Goal: Information Seeking & Learning: Understand process/instructions

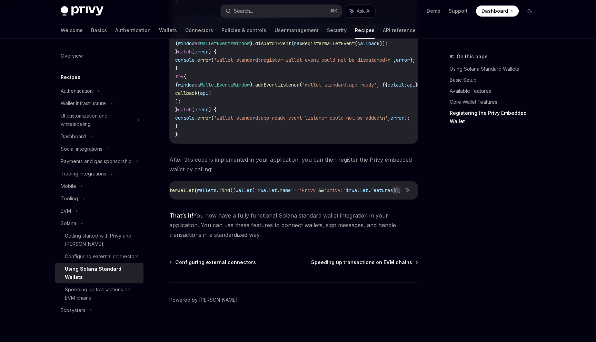
scroll to position [0, 55]
click at [112, 255] on div "Configuring external connectors" at bounding box center [102, 256] width 74 height 8
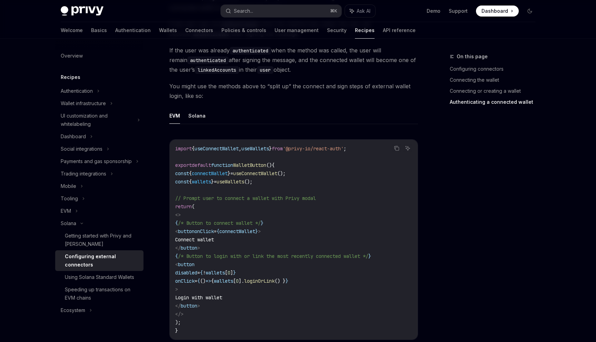
scroll to position [1278, 0]
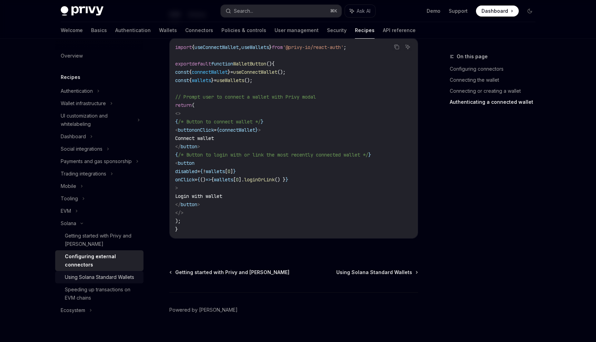
click at [107, 274] on div "Using Solana Standard Wallets" at bounding box center [99, 277] width 69 height 8
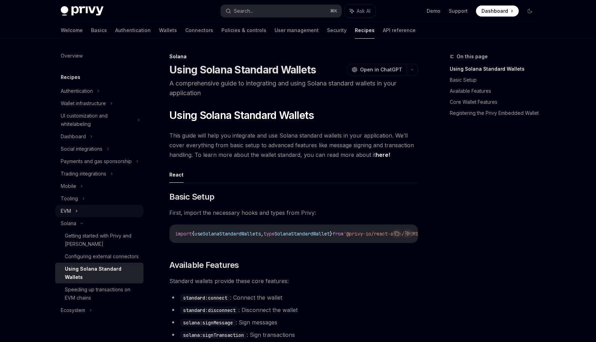
click at [69, 207] on div "EVM" at bounding box center [66, 211] width 10 height 8
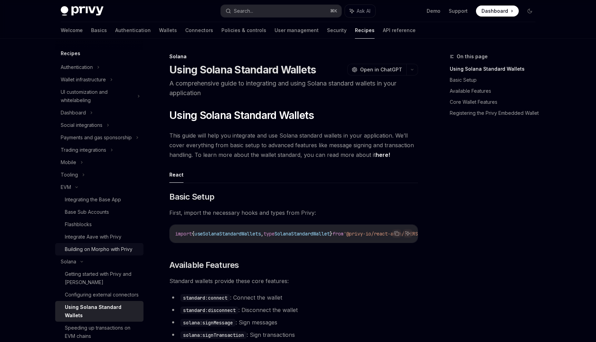
scroll to position [26, 0]
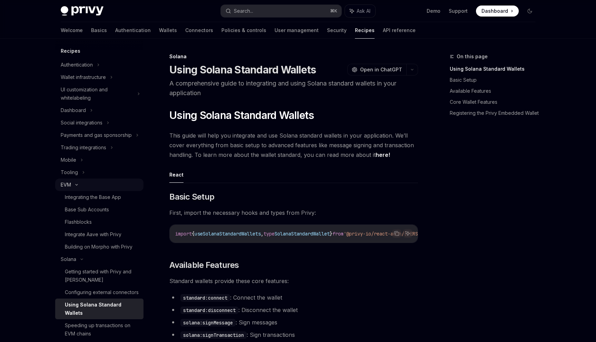
click at [77, 182] on div "EVM" at bounding box center [99, 185] width 88 height 12
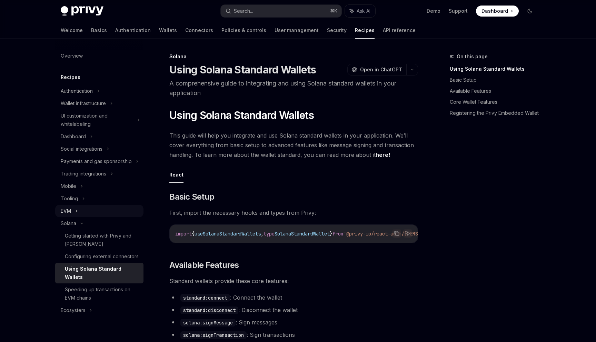
scroll to position [0, 0]
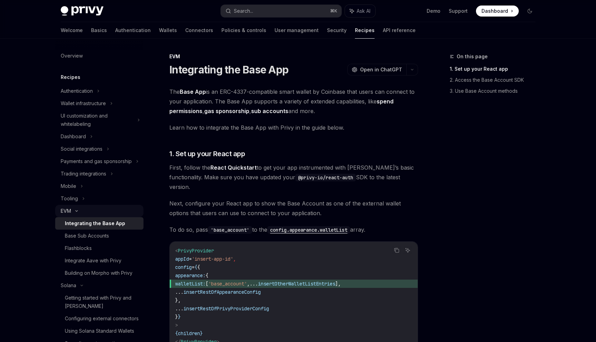
click at [80, 211] on icon at bounding box center [76, 211] width 8 height 3
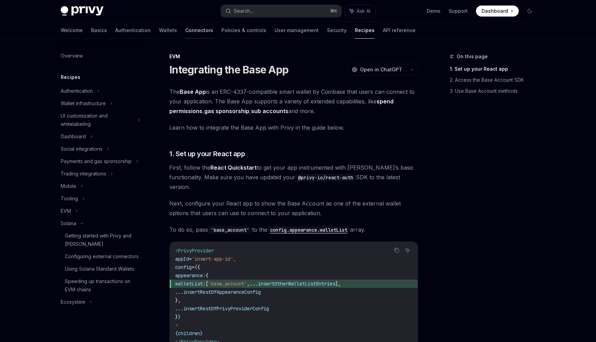
click at [185, 30] on link "Connectors" at bounding box center [199, 30] width 28 height 17
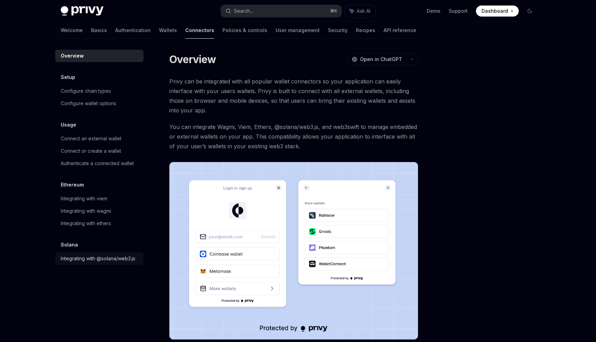
click at [85, 258] on div "Integrating with @solana/web3.js" at bounding box center [98, 258] width 74 height 8
type textarea "*"
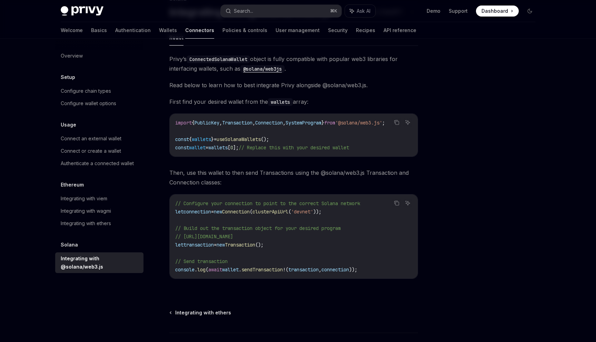
scroll to position [62, 0]
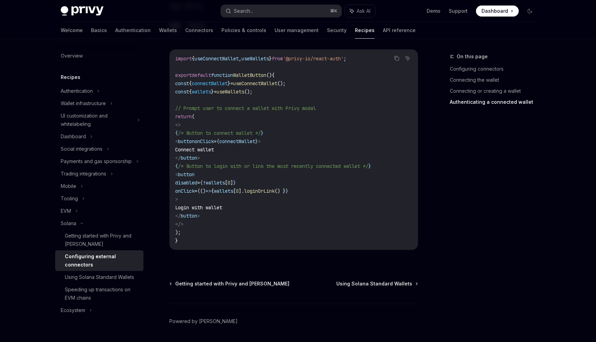
scroll to position [1274, 0]
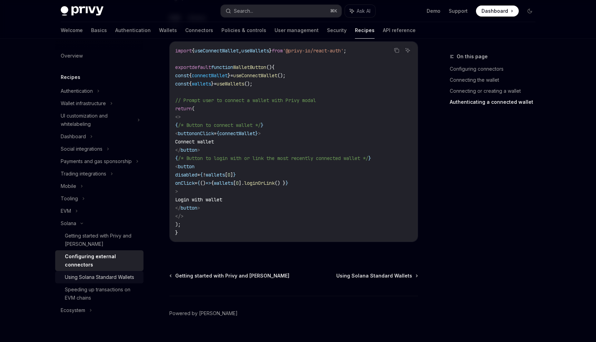
click at [117, 281] on div "Using Solana Standard Wallets" at bounding box center [99, 277] width 69 height 8
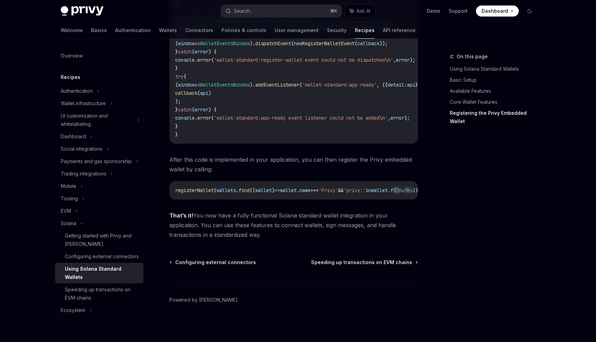
scroll to position [1169, 0]
click at [114, 240] on div "Getting started with Privy and [PERSON_NAME]" at bounding box center [102, 240] width 74 height 17
type textarea "*"
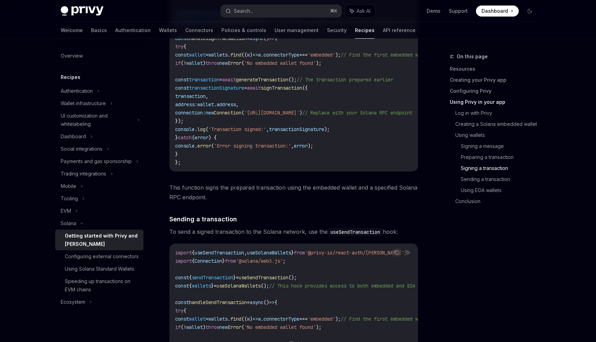
scroll to position [1809, 0]
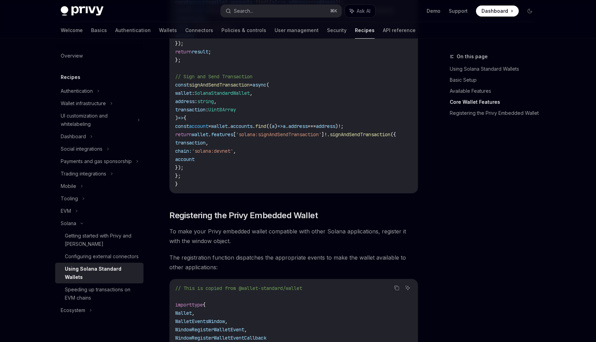
scroll to position [638, 0]
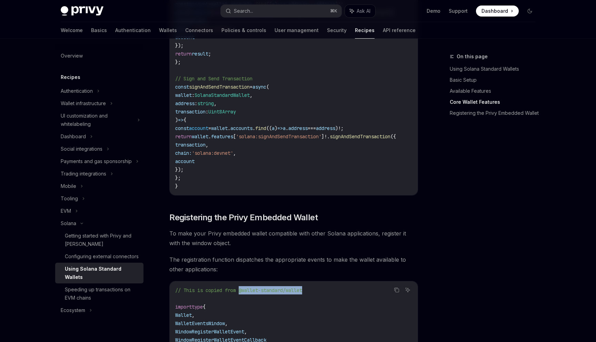
drag, startPoint x: 310, startPoint y: 296, endPoint x: 242, endPoint y: 295, distance: 67.9
copy span "@wallet-standard/wallet"
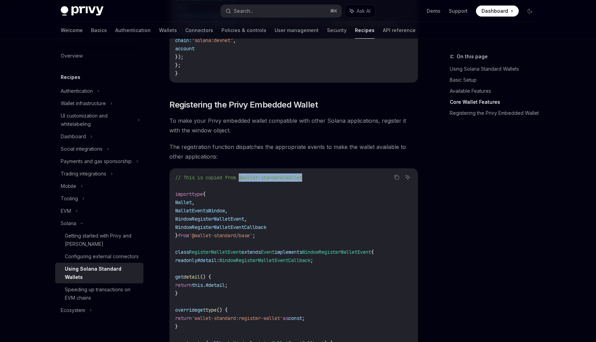
scroll to position [751, 0]
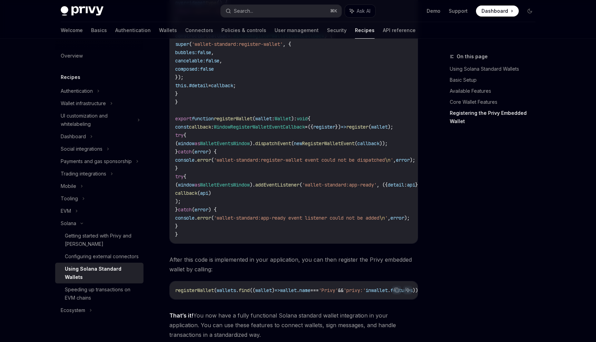
scroll to position [1057, 0]
